Goal: Contribute content

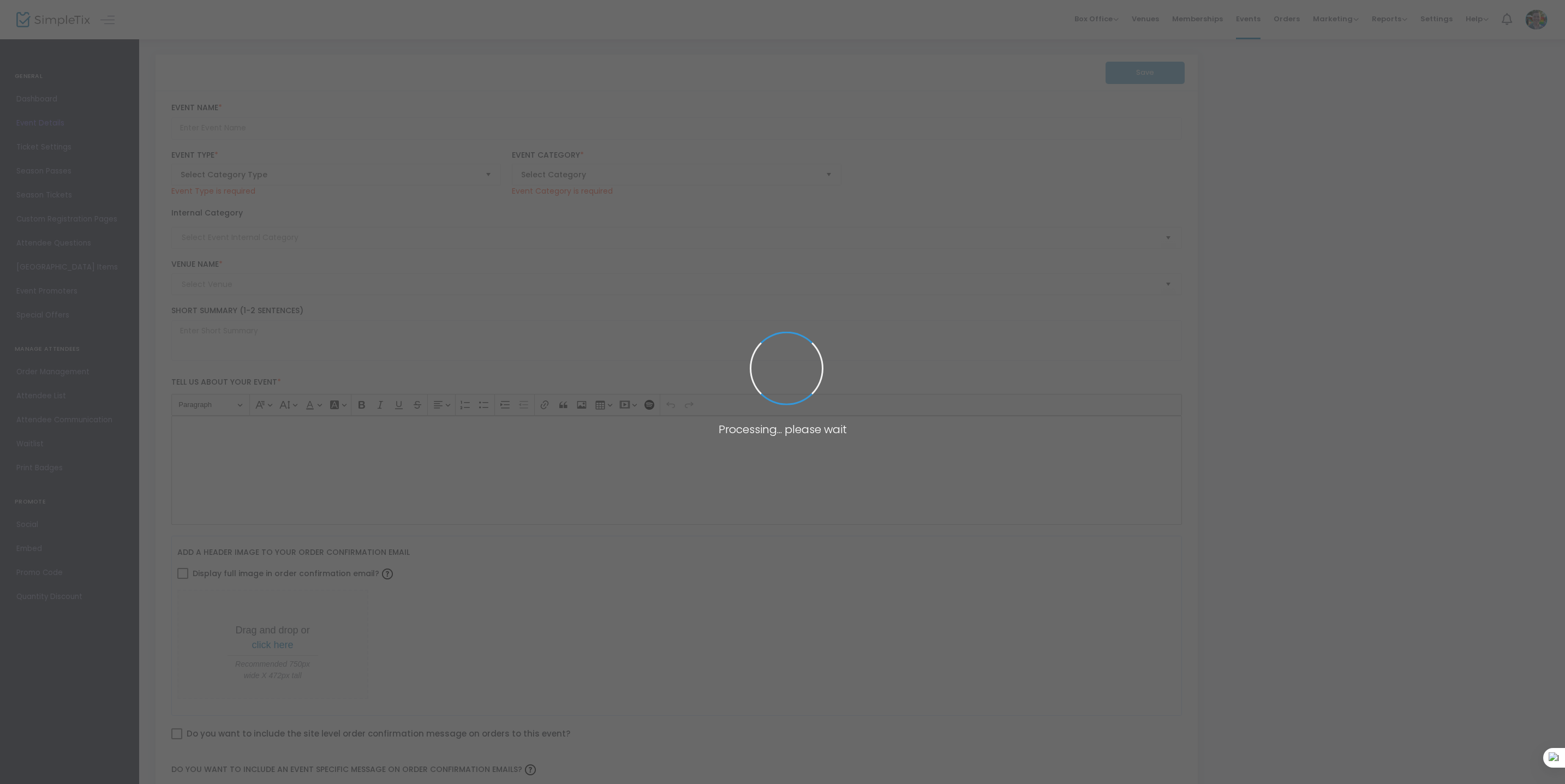
type input "Junk Journal Jam with Like Really Creative"
type textarea "It's like the Like Really Creative Collage Party, but with journals! Bring your…"
type input "Register"
type input "Art Making"
type input "[PERSON_NAME][GEOGRAPHIC_DATA]"
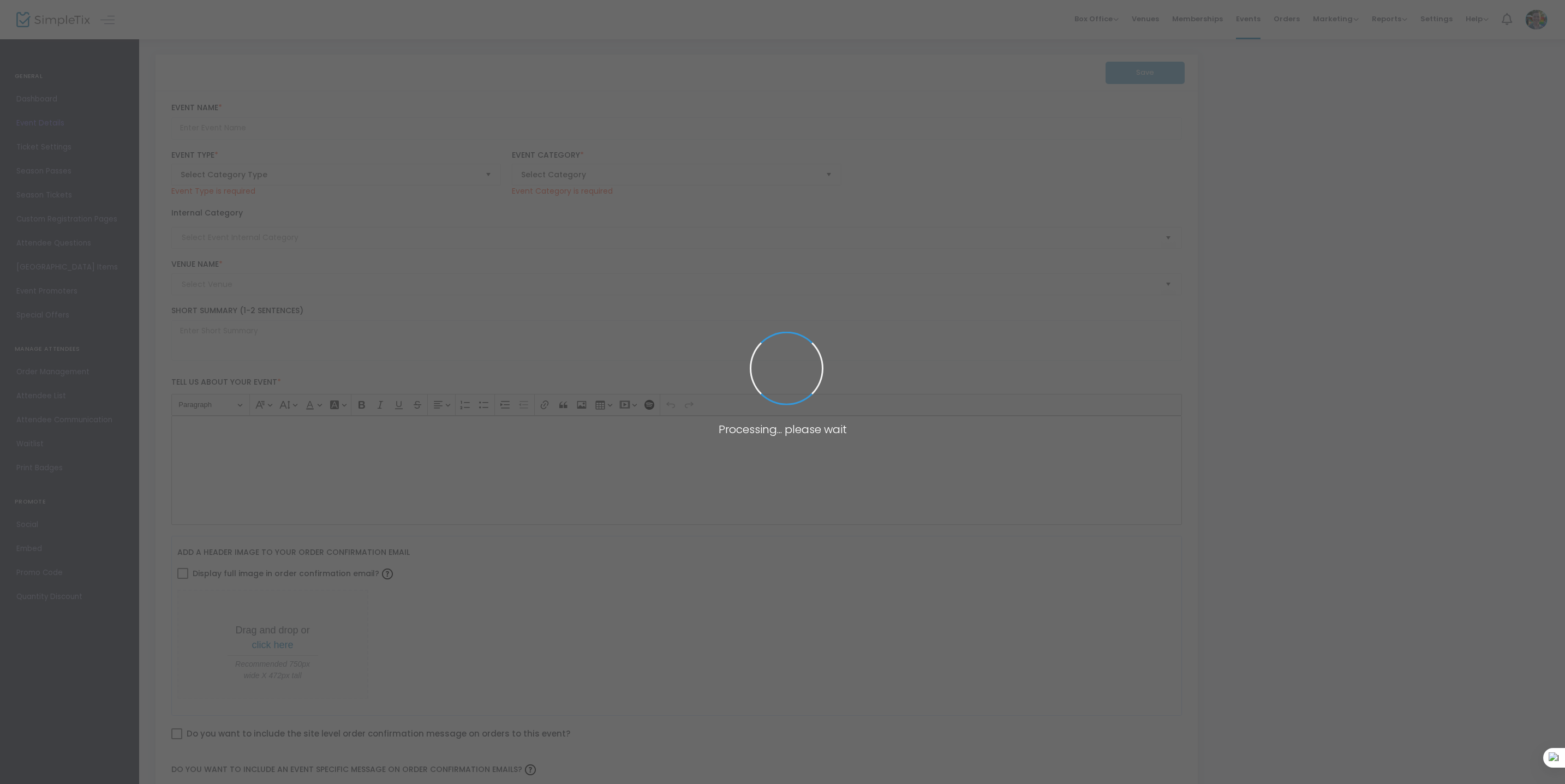
type input "Advanced Figure Drawing: Heads and Facial Features"
type textarea "Master the art of capturing unique faces and figures with expert guidance from …"
type input "Register Now"
type input "Art Making"
type input "[PERSON_NAME][GEOGRAPHIC_DATA]"
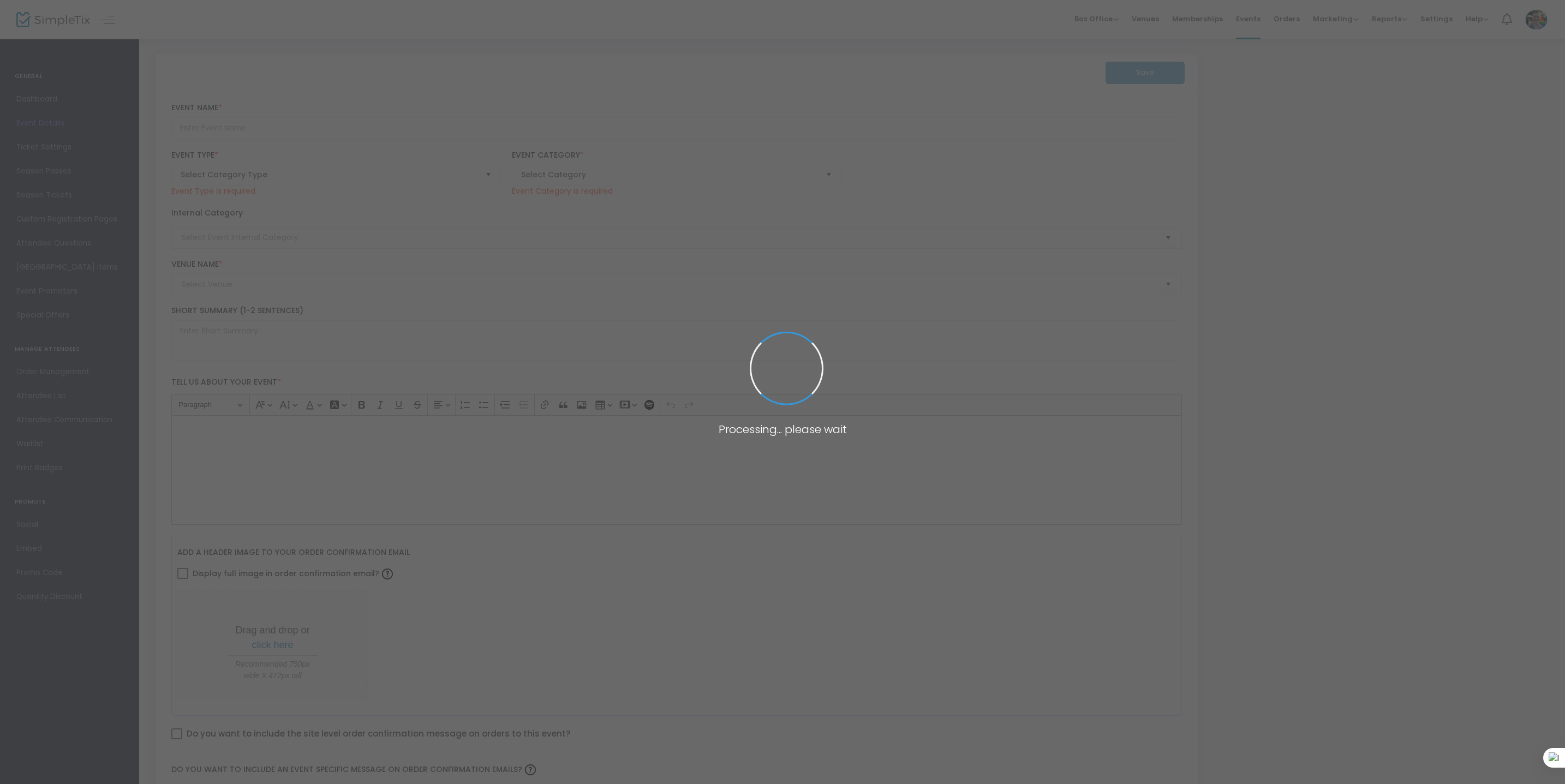
type input "Fun Committee Outing: Homeplace Pastures"
type textarea "Join us for an off-site excursion to Home Place Pastures! Associate Registrar e…"
type input "Register"
type input "Homeplace Pastures"
type input "Art & Aperitifs: Paper Bullets and Queer Resistance with Jeffrey H Jackson"
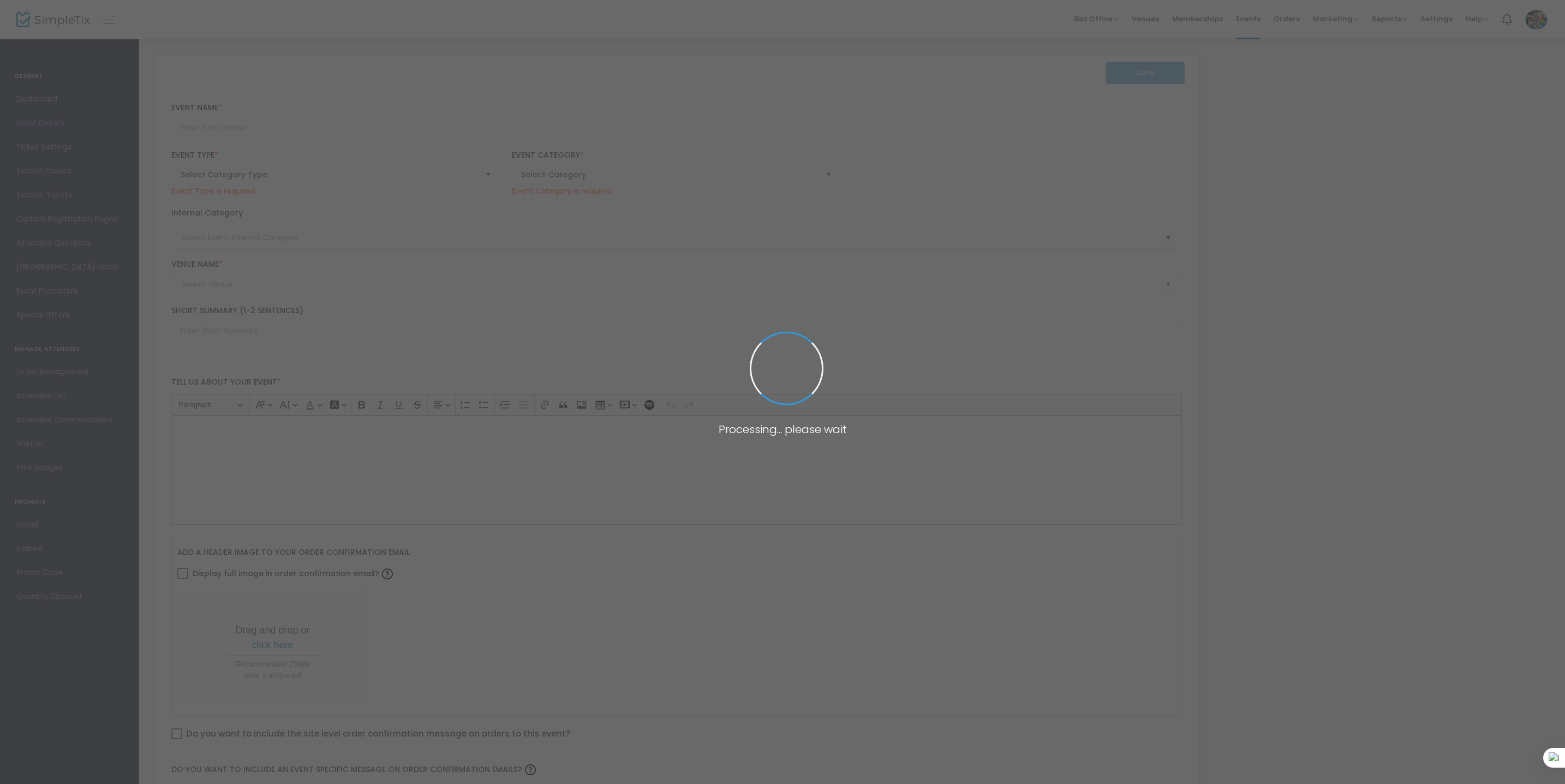
type textarea "Discover the ultimate story of queer art, resistance, and love as Dr. Jeffrey H…"
type input "Register"
type input "Talks & Presentations"
type input "[PERSON_NAME][GEOGRAPHIC_DATA]"
type input "Beginner Mahjong Lessons"
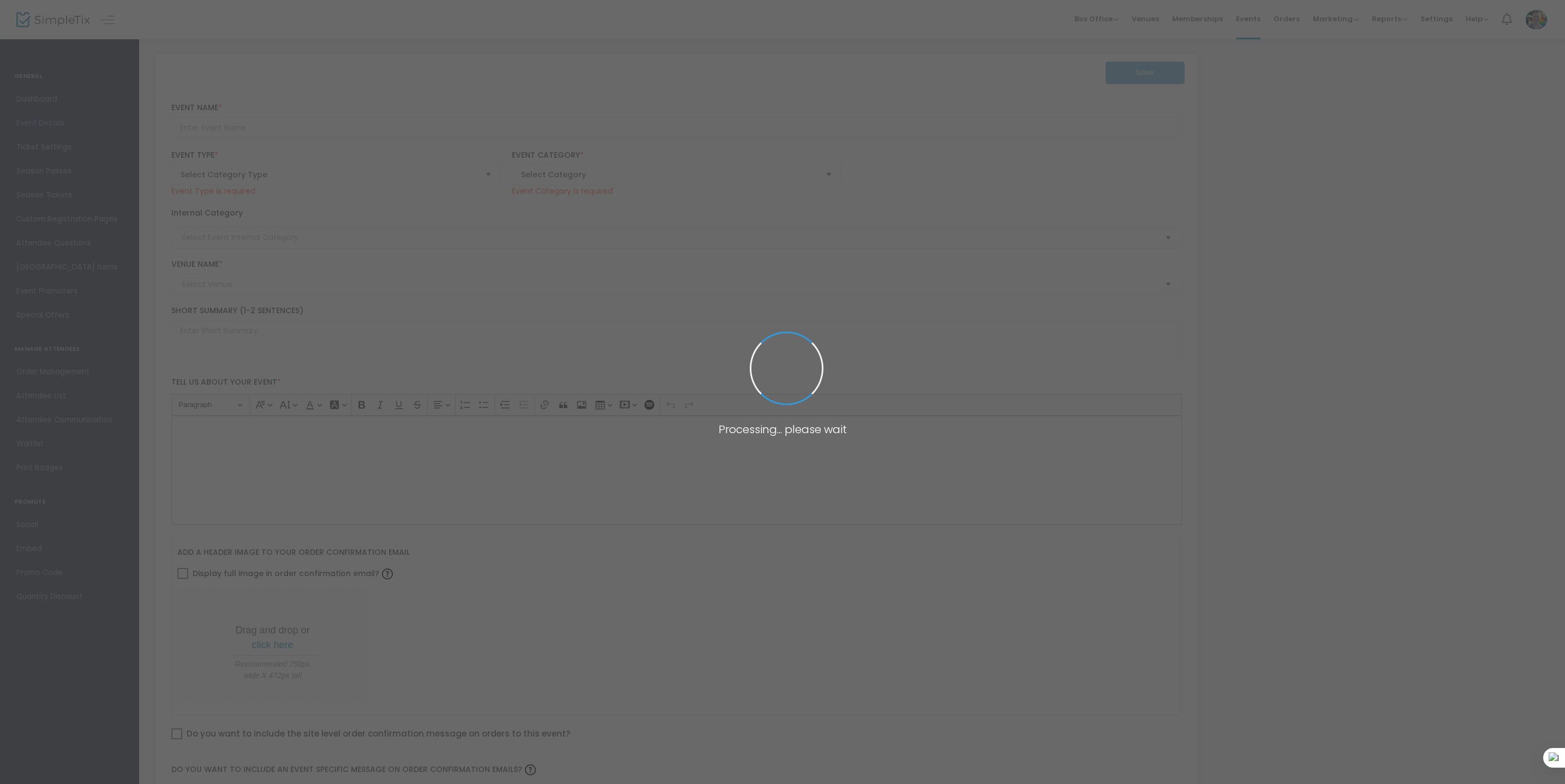
type textarea "Join Cassie Lazzo, The Mahjologist, for a lesson on how to play American Mahjon…"
type input "Register"
type input "Community & Connection"
type input "[PERSON_NAME][GEOGRAPHIC_DATA]"
type input "Test [PERSON_NAME]"
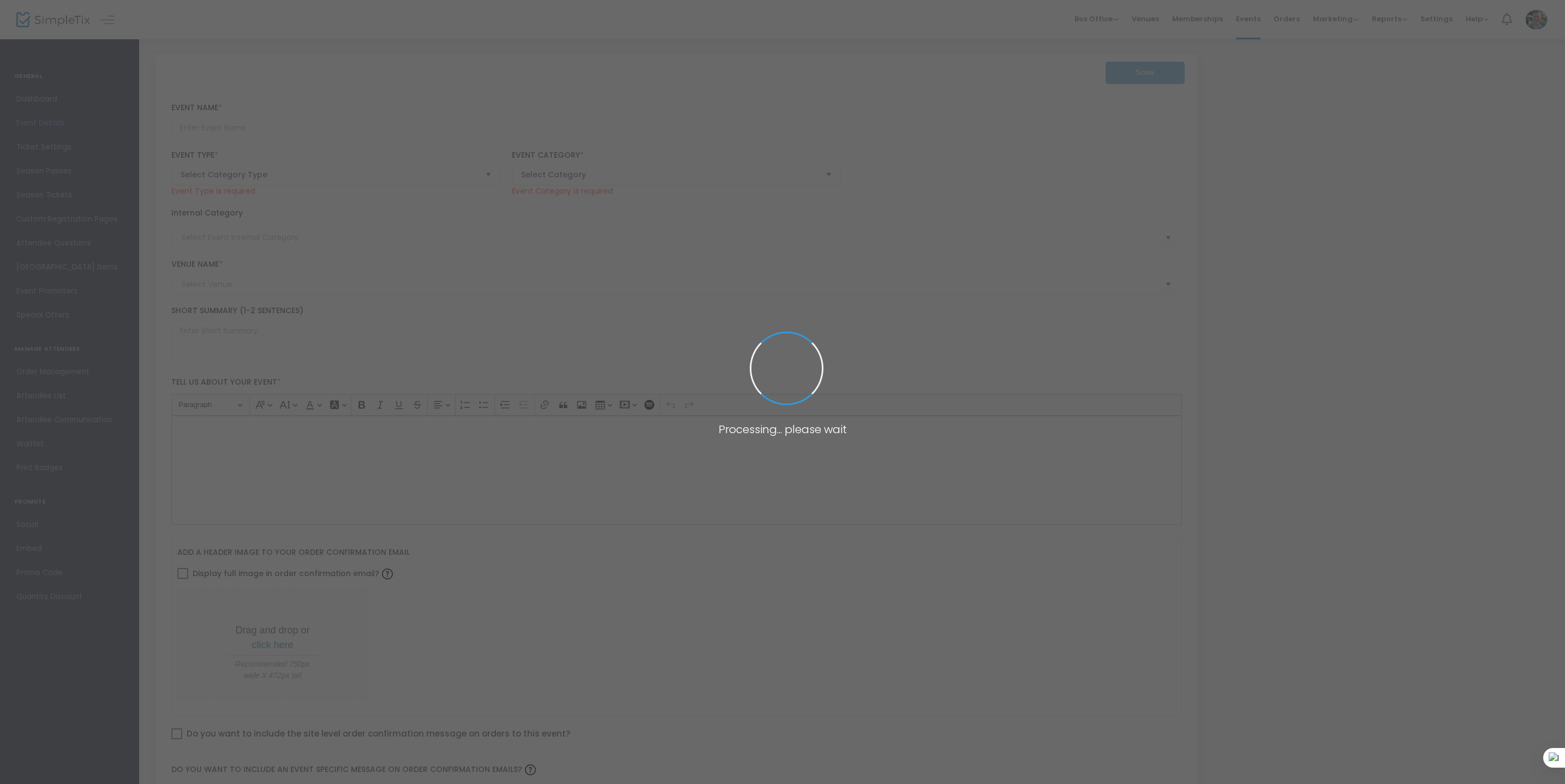
type textarea "Testing"
type input "Register Now"
type input "[PERSON_NAME][GEOGRAPHIC_DATA]"
type input "Super Saturday - Hispanic Heritage Month: Mexican Alebrijes"
type textarea "Unleash your creativity with vibrant 3D Alebrije art every Super Saturday at th…"
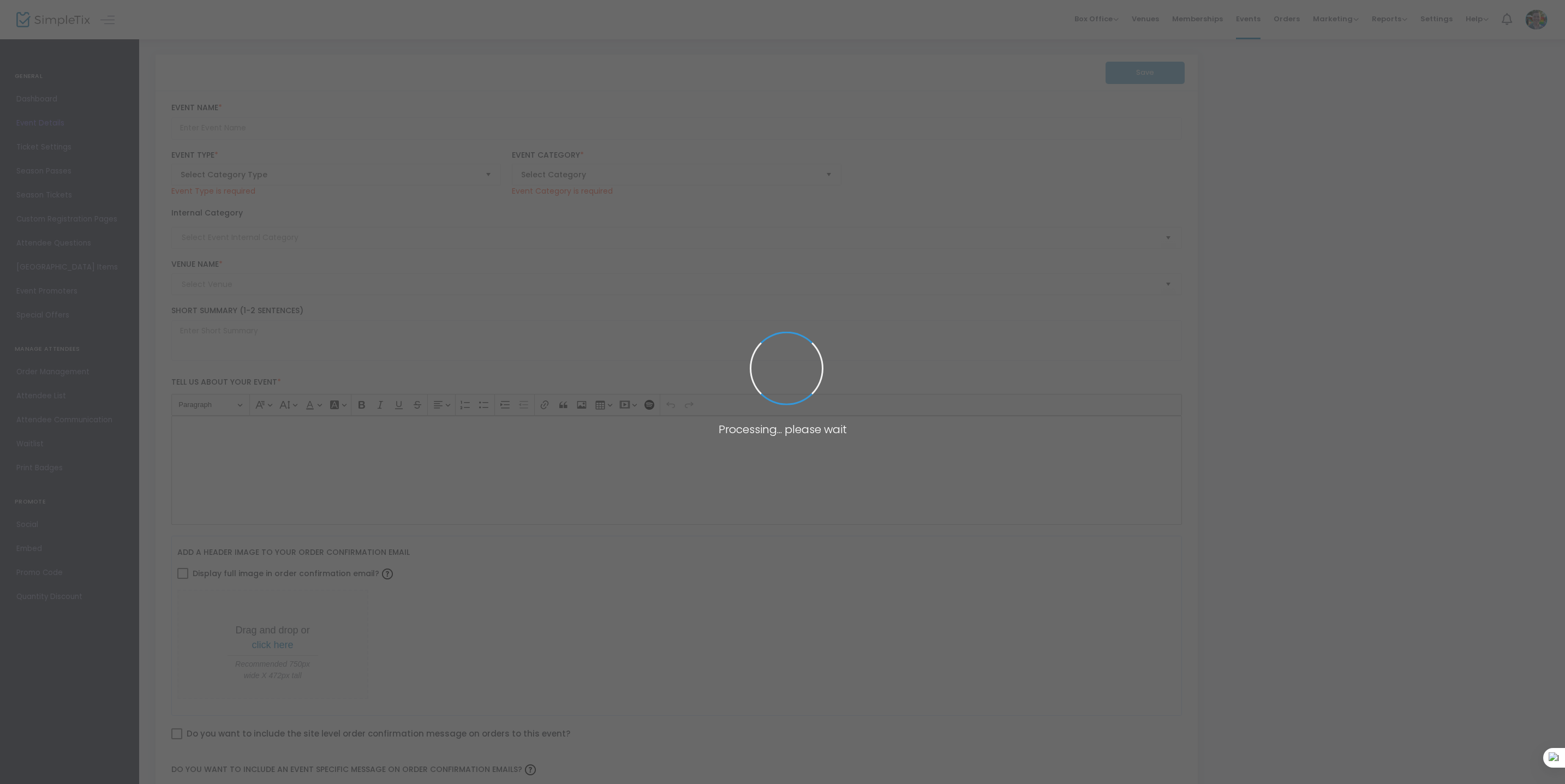
type input "Register Now"
type input "Family"
type input "[PERSON_NAME][GEOGRAPHIC_DATA]"
type input "Indian Dance Workshop"
type textarea "Celebrate Suchitra Mattai’s ‘With Abundance We Meet’ by learning about Indian d…"
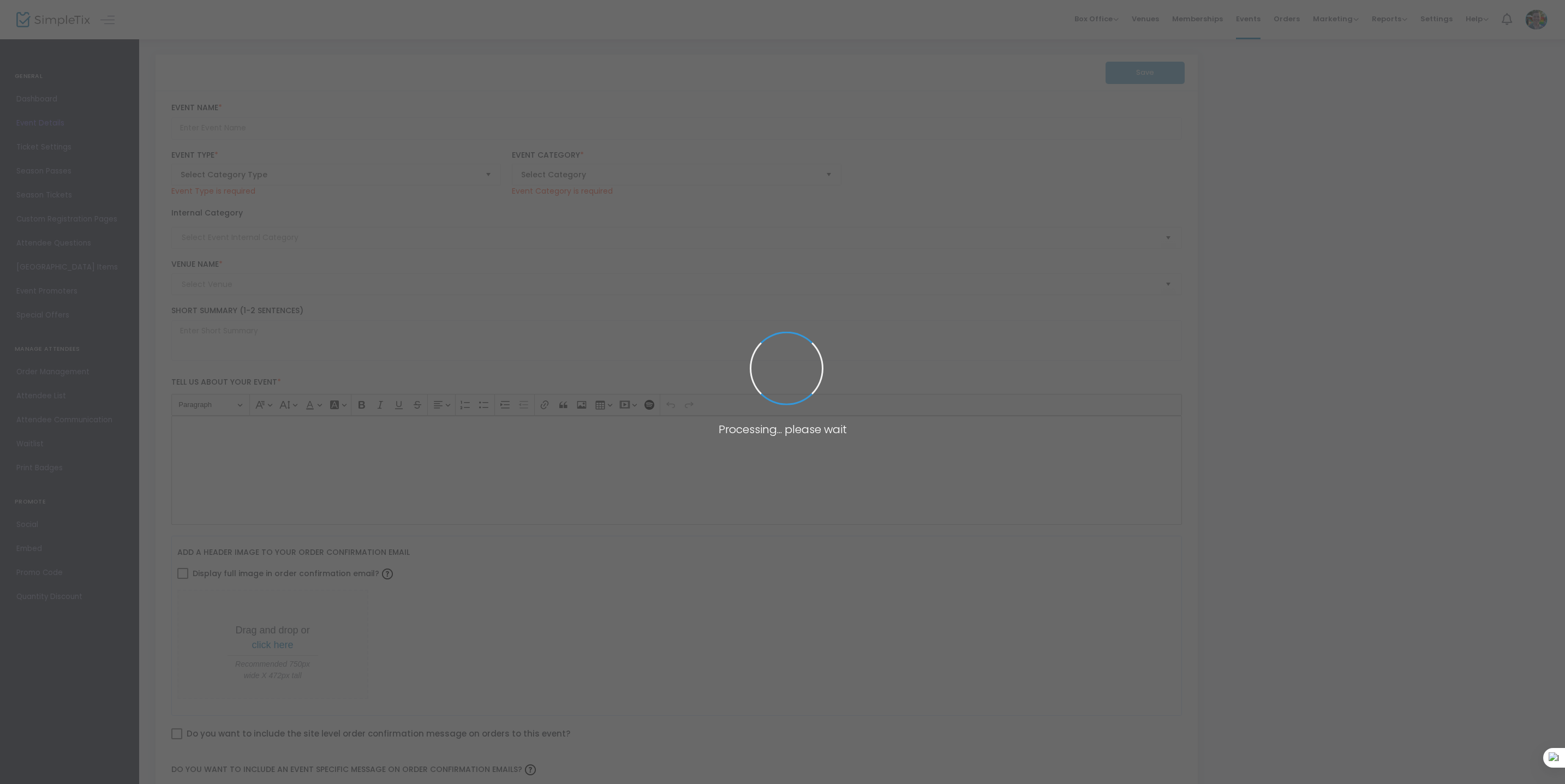
type input "Register Now"
type input "[PERSON_NAME][GEOGRAPHIC_DATA]"
type input "Video Art and Visual Essay Workshop with Gustav Bengtsson"
type textarea "Join Swedish-Berlin-based filmmaker, video artist, and social anthropologist Gu…"
type input "Register"
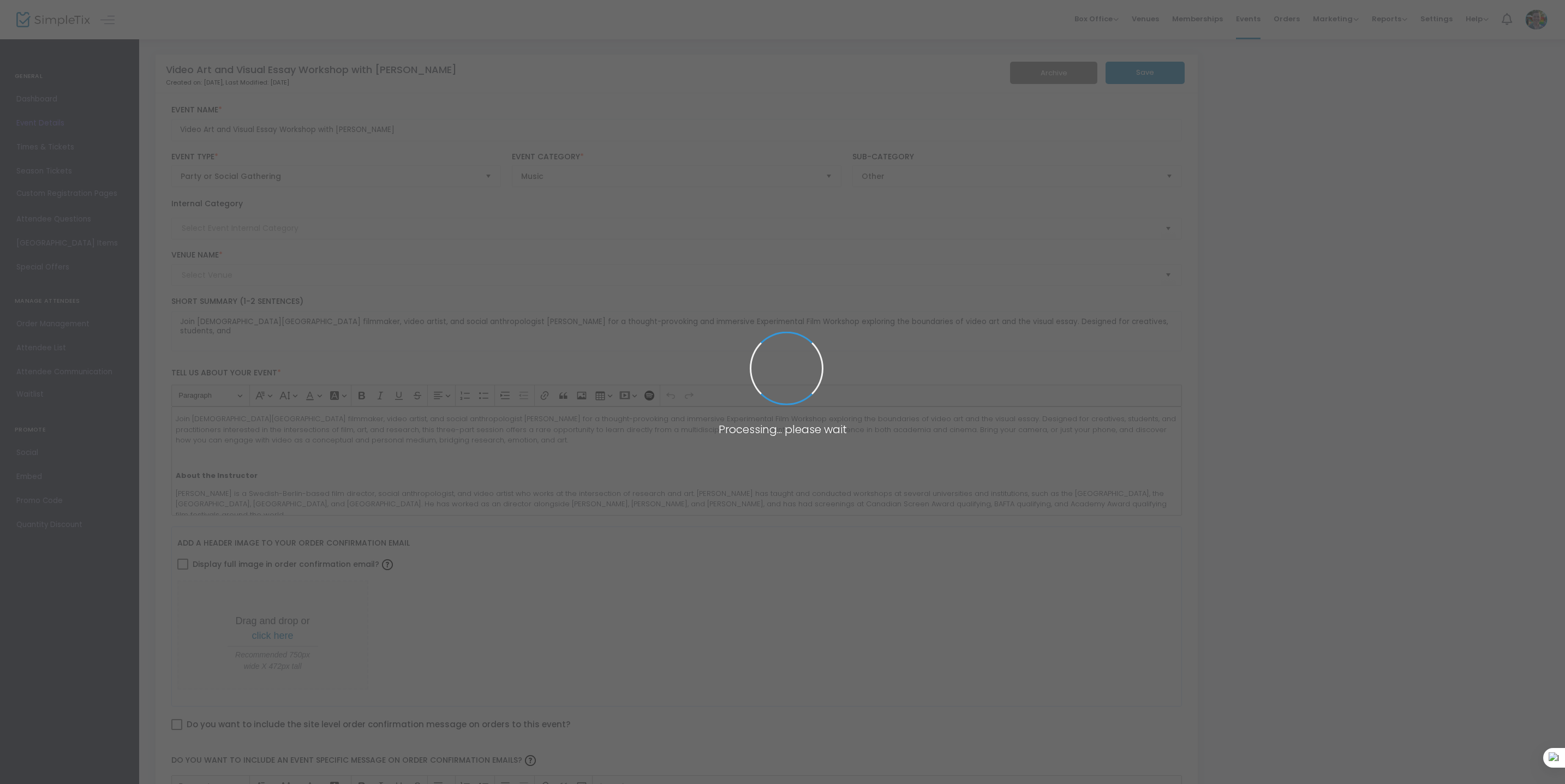
type input "[PERSON_NAME][GEOGRAPHIC_DATA]"
type input "Mahjong Madness II"
type textarea "Gather your friends, roll up your sleeves, and get ready for an afternoon of fu…"
type input "Register"
type input "[PERSON_NAME][GEOGRAPHIC_DATA]"
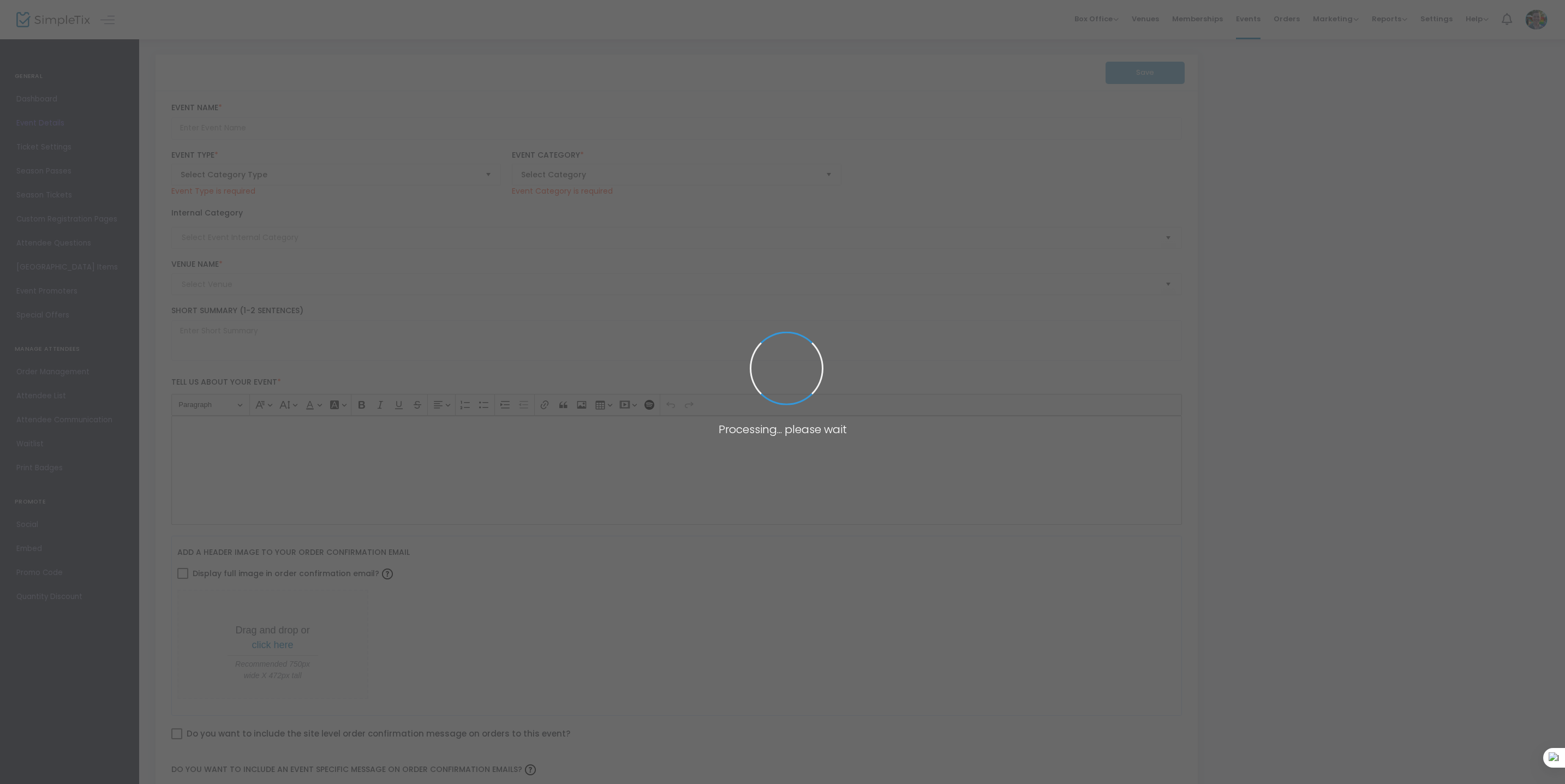
type input "Love & Whiskey: An Uncle Nearest Tasting and Book Reading"
type textarea "Join us for an extraordinary journey with [PERSON_NAME] and [PERSON_NAME] durin…"
type input "Register"
type input "Food & Wine"
type input "[PERSON_NAME][GEOGRAPHIC_DATA]"
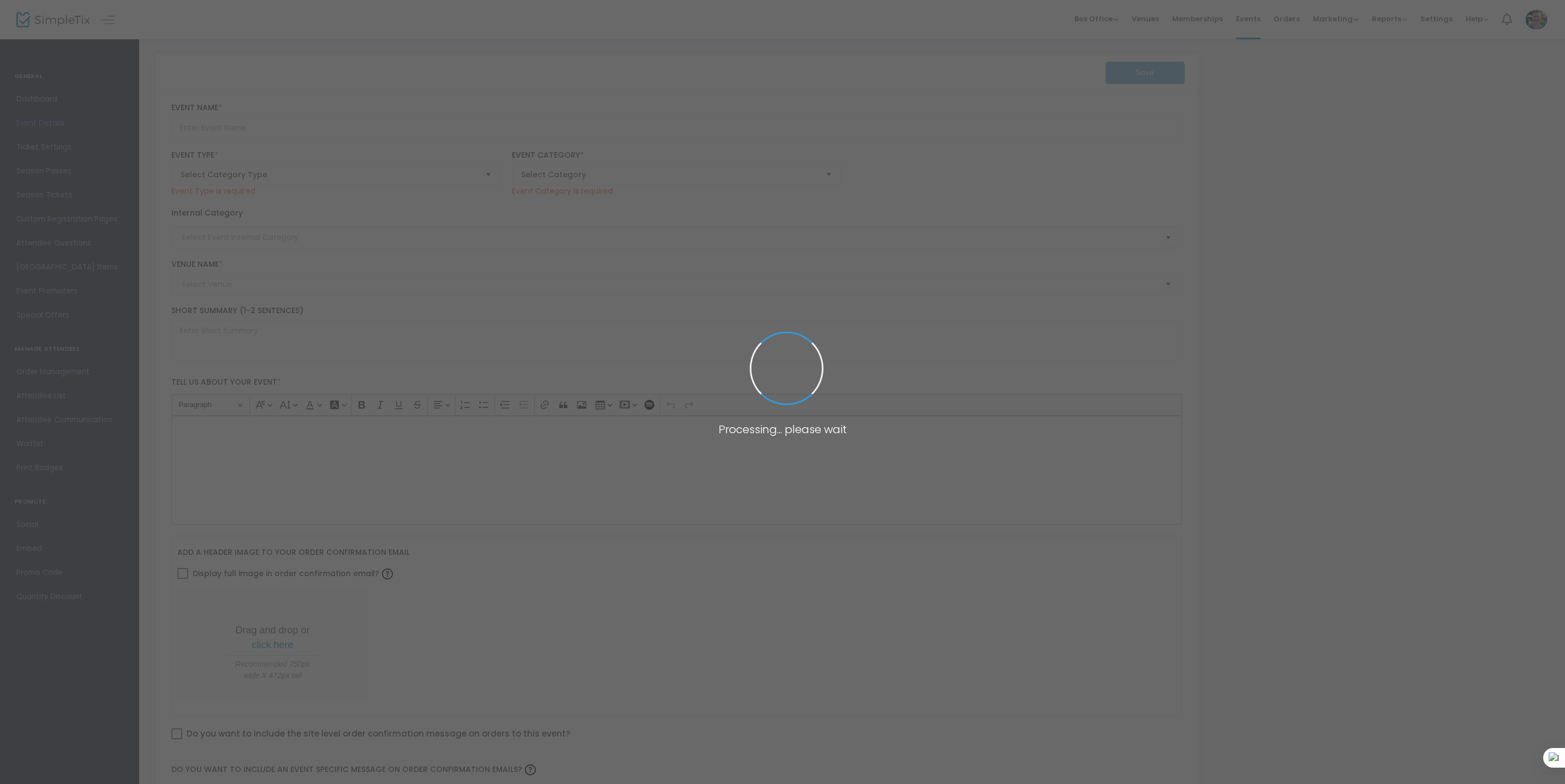
type input "Harmonia Rosales Book Signing and Conversation"
type textarea "Following her captivating 2023 exhibition Master Narrative—which reimagined Eur…"
type input "Register Now"
type input "Talks & Presentations"
type input "[PERSON_NAME][GEOGRAPHIC_DATA]"
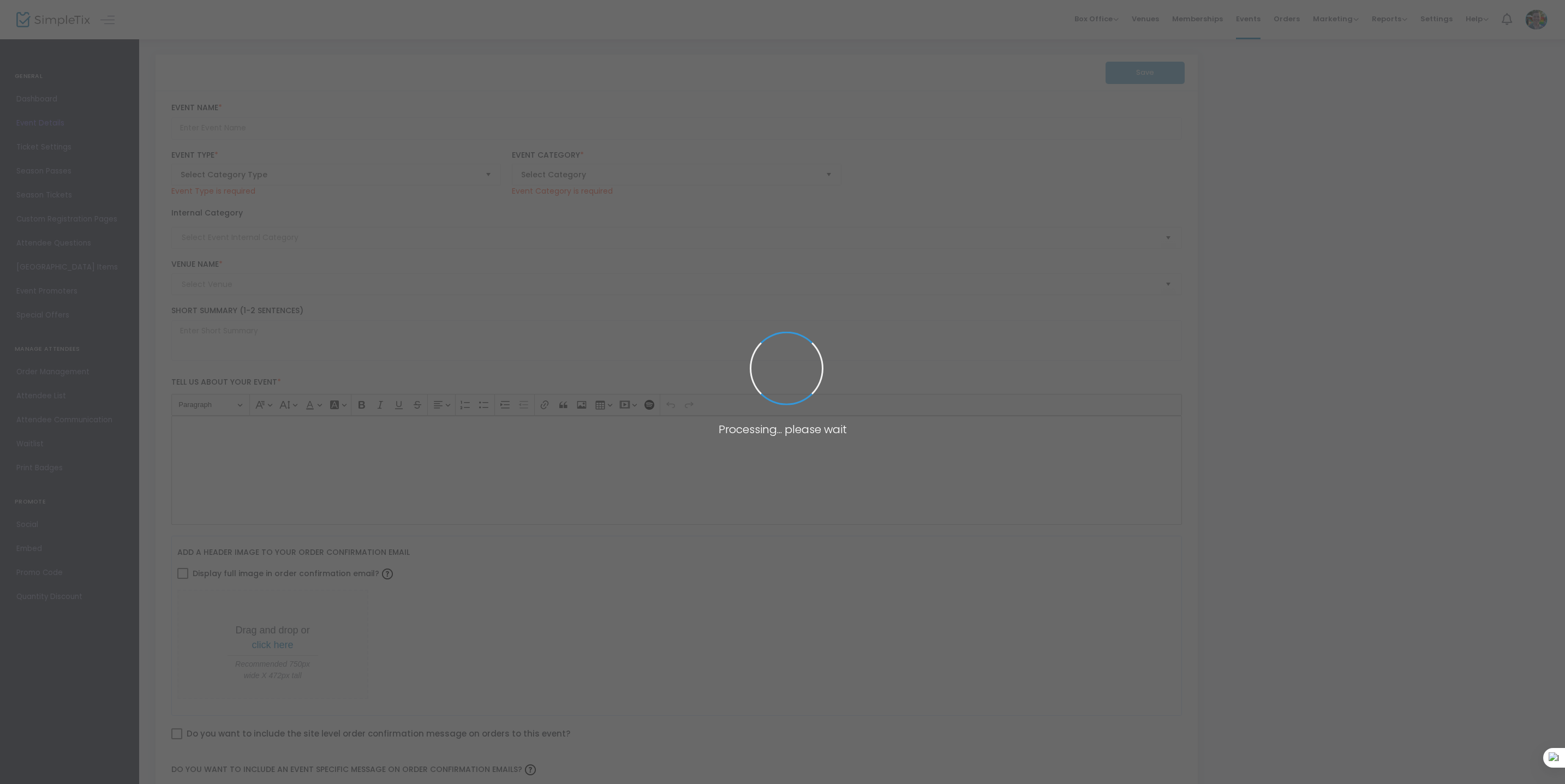
type input "Happy Hour at the Brooks: YoBreezye"
type textarea "Shake off the week with a evening of dance as YoBreezye takes the deck at your …"
type input "Register Now"
type input "[PERSON_NAME][GEOGRAPHIC_DATA]"
type input "Super [DATE] - Food in Art"
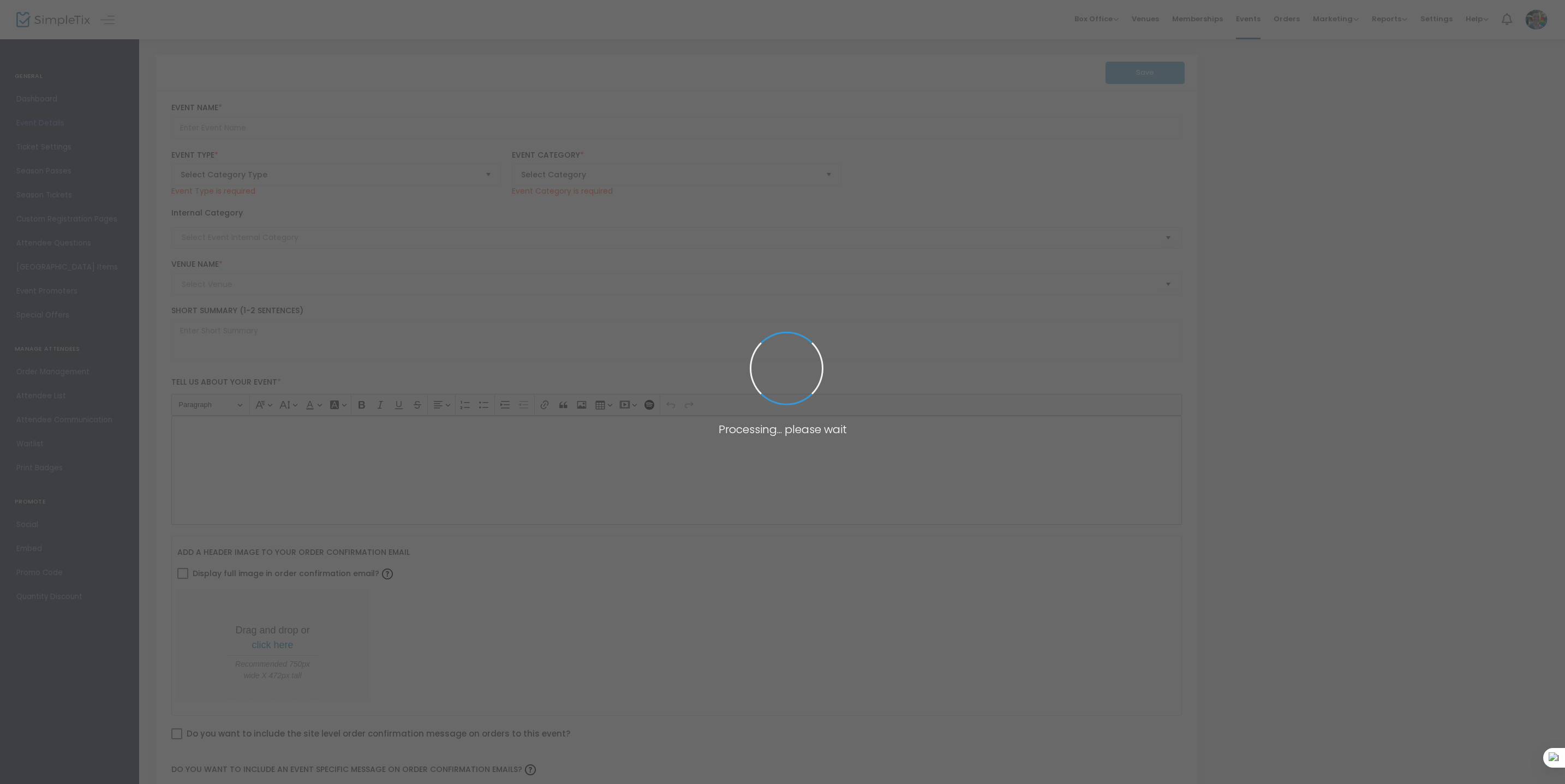
type textarea "This Super [DATE], we’re looking at food as art! Bring the family out to create…"
type input "Register"
type input "Super [DATE]"
type input "[PERSON_NAME][GEOGRAPHIC_DATA]"
type input "Pieced Together: Collage and Quilting Workshop"
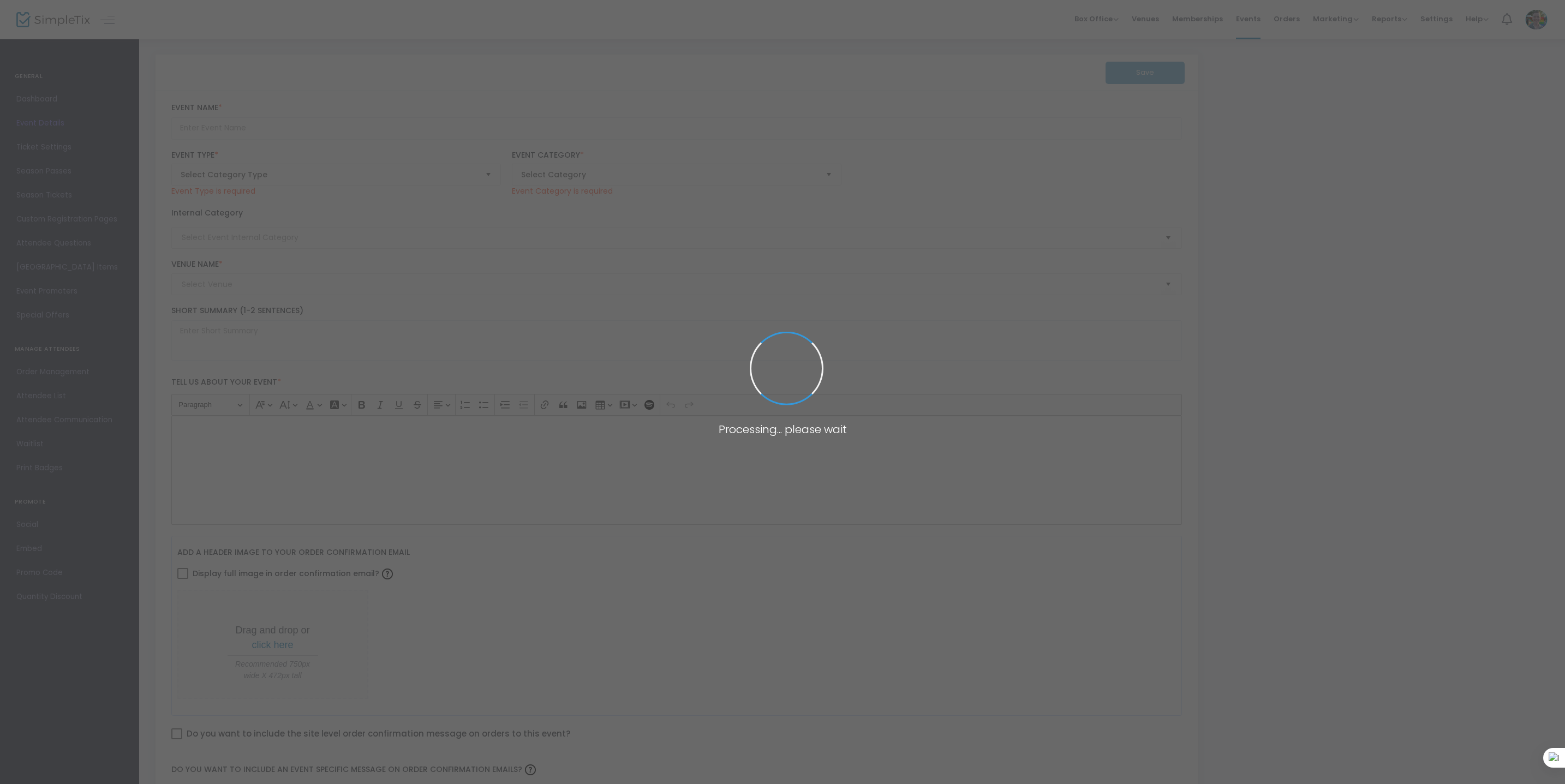
type textarea "In this class, enjoy a guided viewing of the exhibition ‘Of Salt and Spirit: Bl…"
type input "Register Now"
type input "[PERSON_NAME][GEOGRAPHIC_DATA]"
type input "Super [DATE] - Food in Art"
type textarea "This Super [DATE], we’re looking at food as art! Bring the family out to create…"
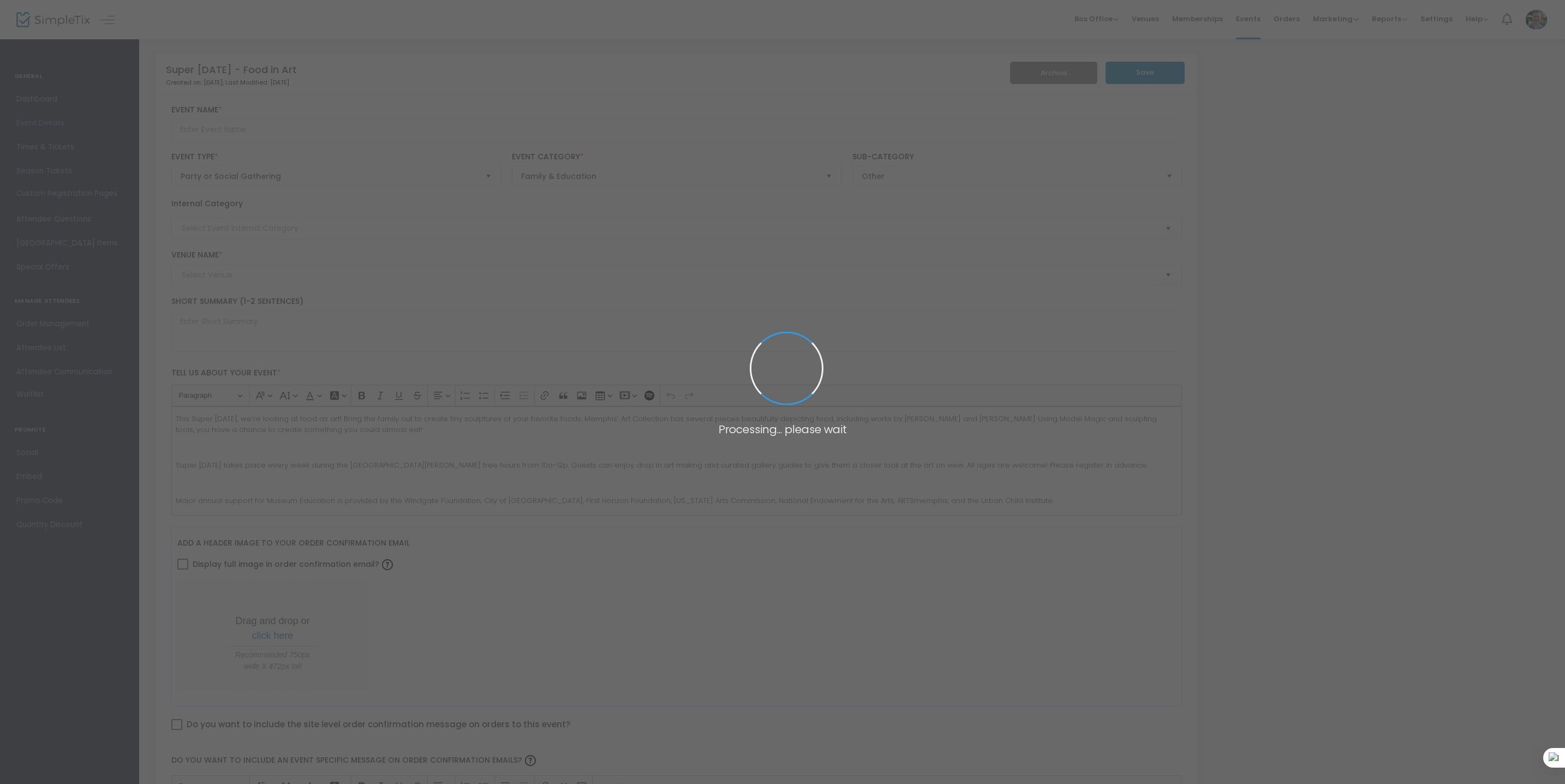
type input "Register"
type input "Super [DATE]"
type input "[PERSON_NAME][GEOGRAPHIC_DATA]"
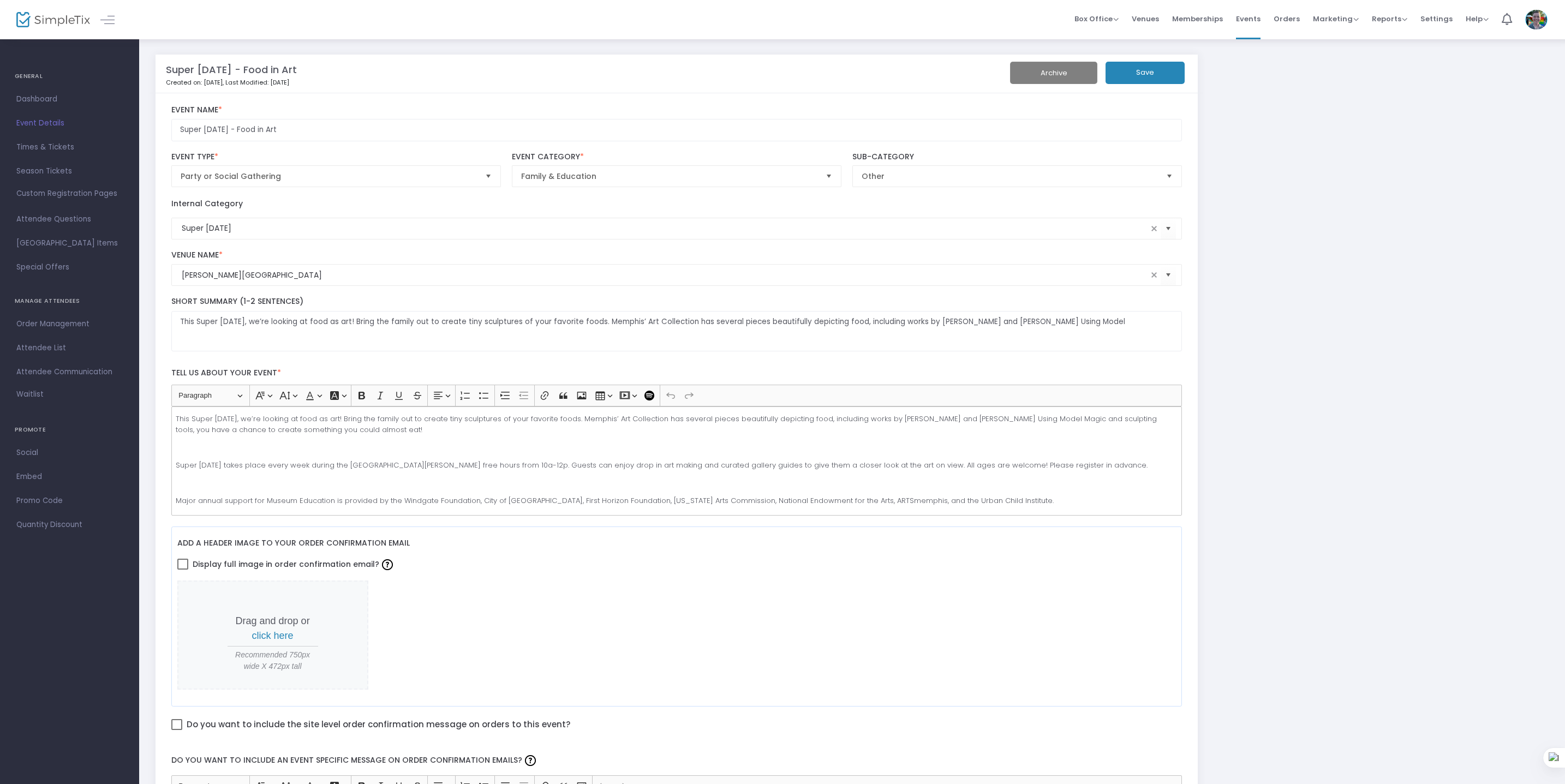
click at [270, 70] on m-panel-title "Super Saturday - Food in Art" at bounding box center [231, 70] width 131 height 15
click at [559, 323] on textarea "This Super Saturday, we’re looking at food as art! Bring the family out to crea…" at bounding box center [677, 332] width 1011 height 41
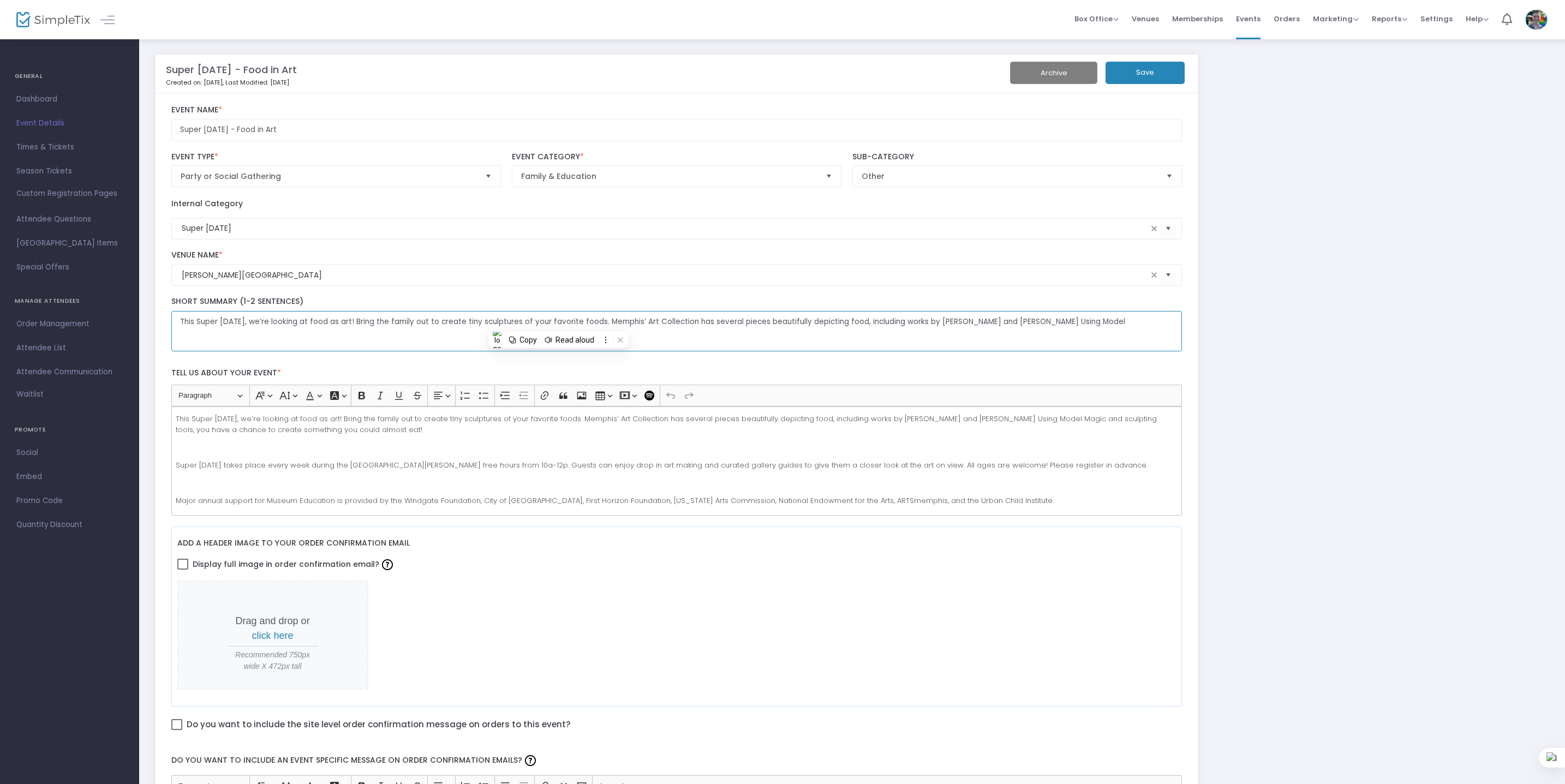
click at [559, 323] on textarea "This Super Saturday, we’re looking at food as art! Bring the family out to crea…" at bounding box center [677, 332] width 1011 height 41
click at [348, 424] on p "This Super Saturday, we’re looking at food as art! Bring the family out to crea…" at bounding box center [676, 424] width 1001 height 21
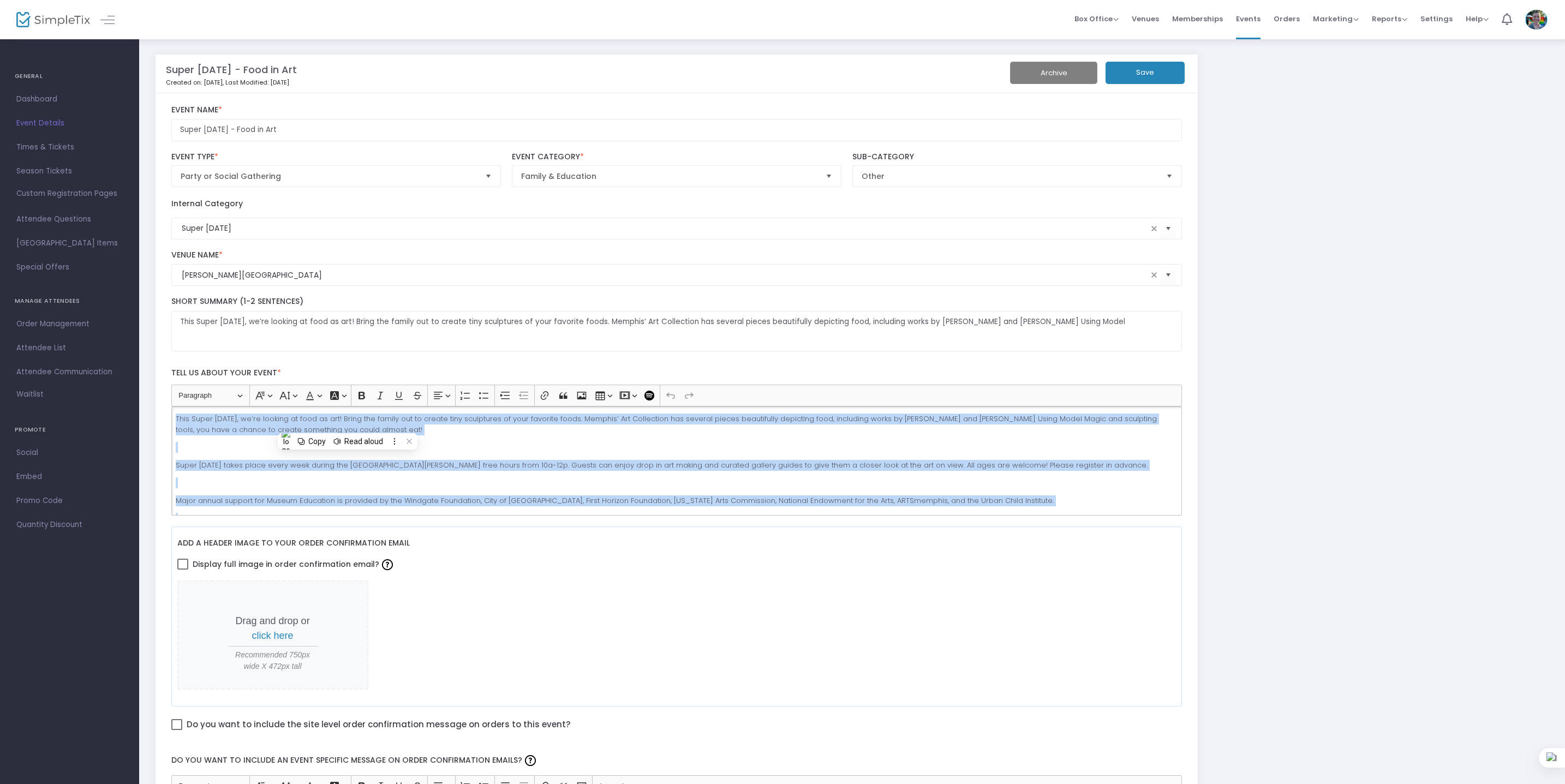
copy div "This Super Saturday, we’re looking at food as art! Bring the family out to crea…"
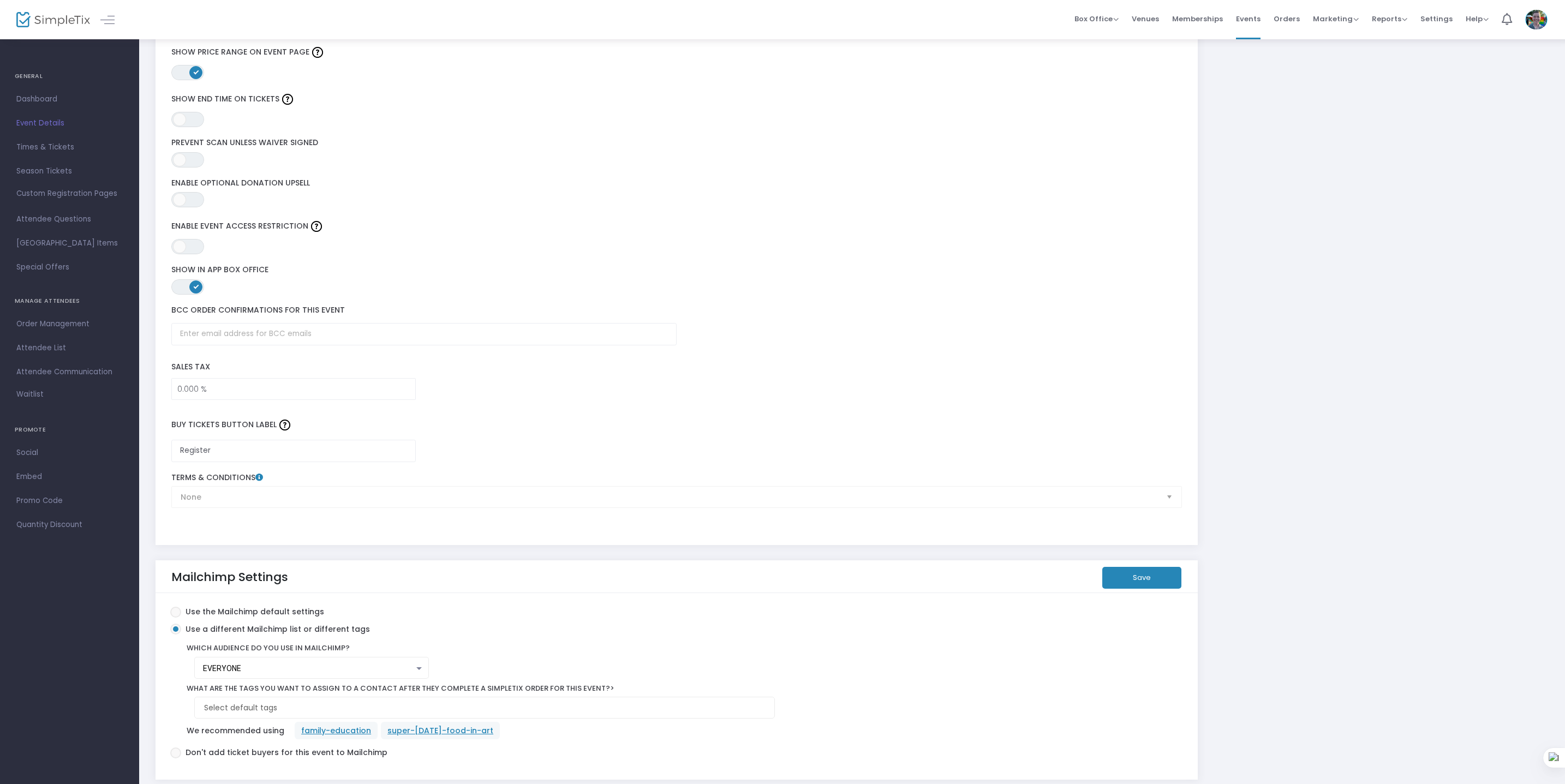
scroll to position [1547, 0]
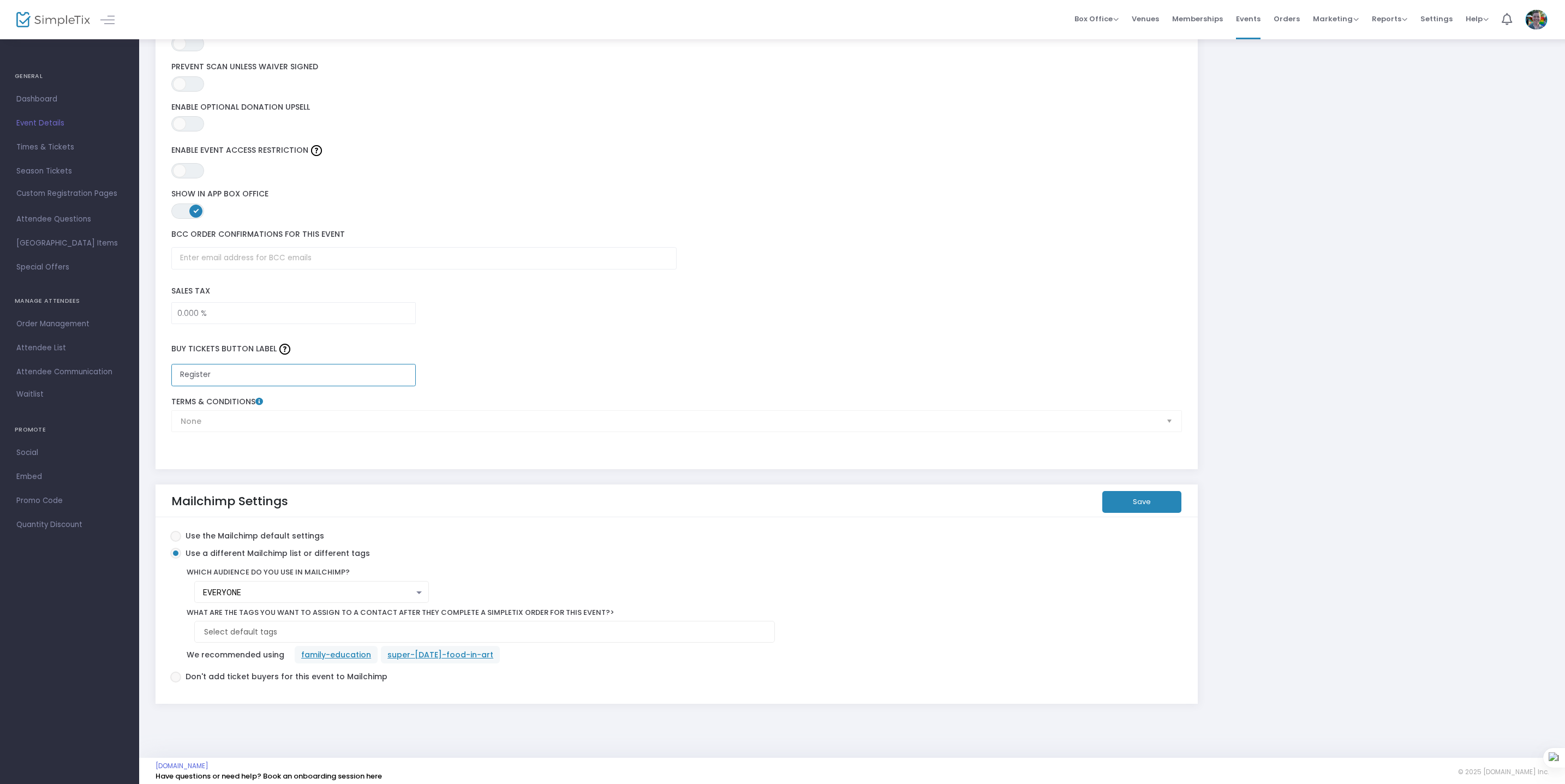
click at [252, 364] on input "Register" at bounding box center [294, 375] width 245 height 22
